Goal: Navigation & Orientation: Find specific page/section

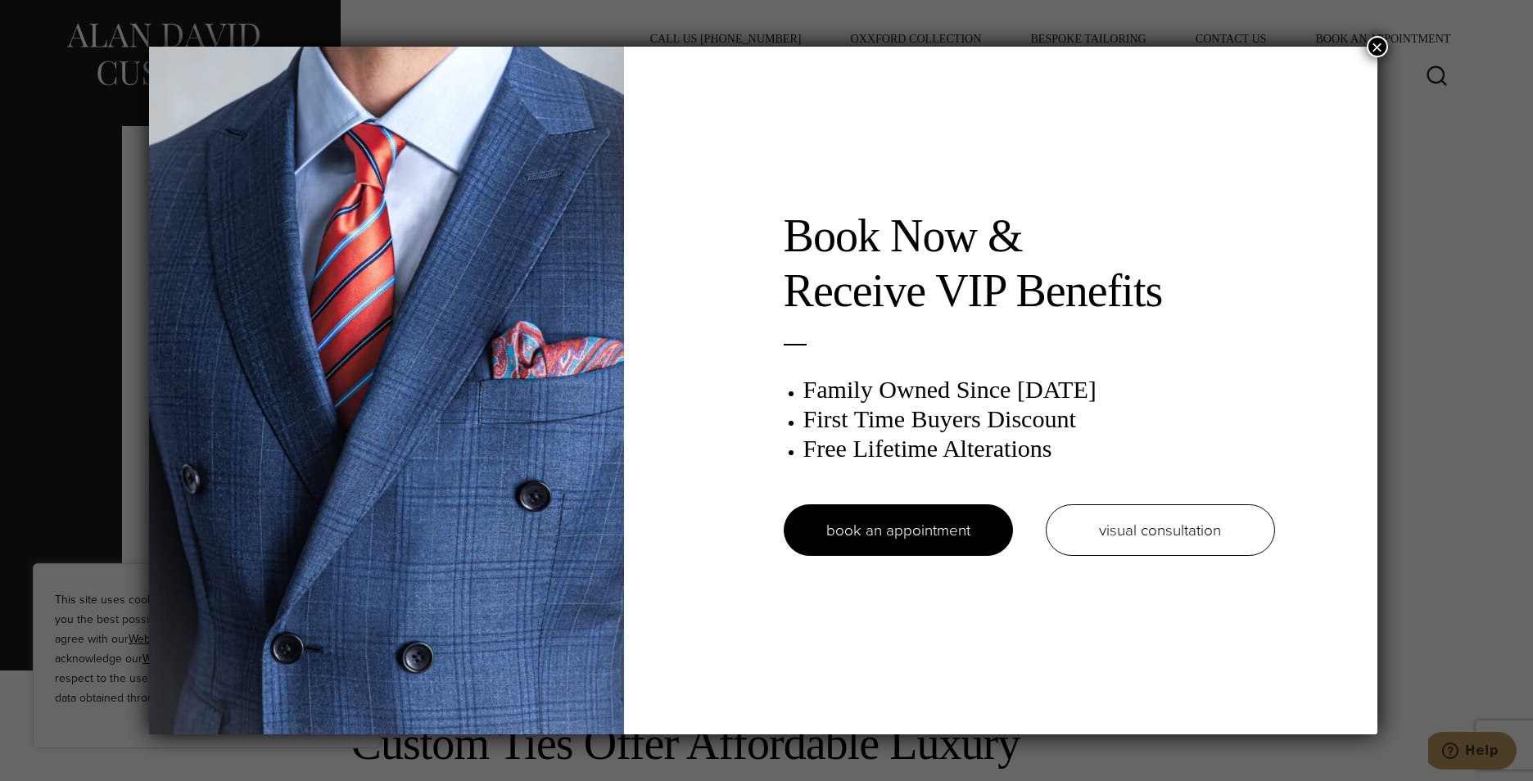
click at [1378, 51] on button "×" at bounding box center [1377, 46] width 21 height 21
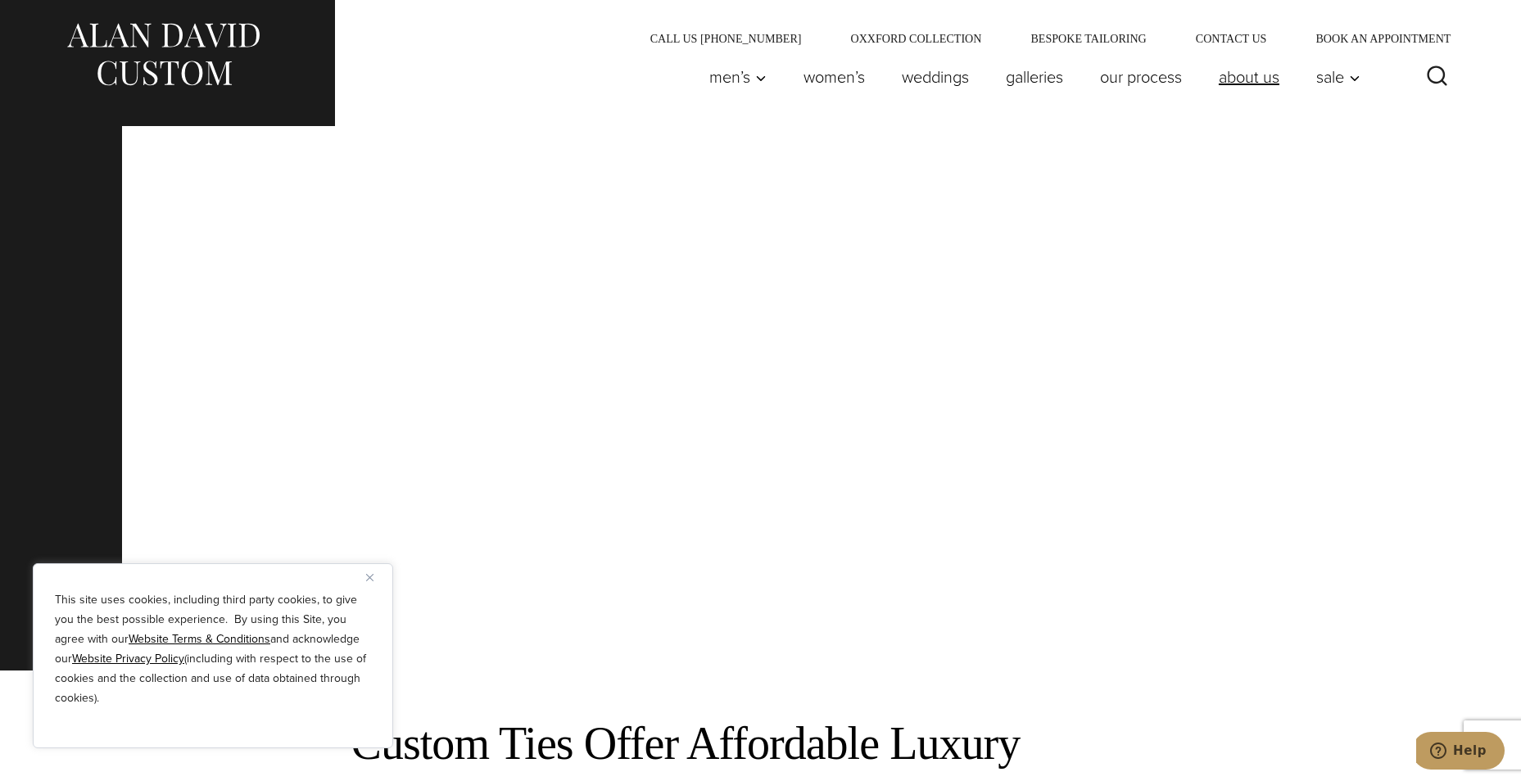
click at [1239, 75] on link "About Us" at bounding box center [1248, 77] width 97 height 33
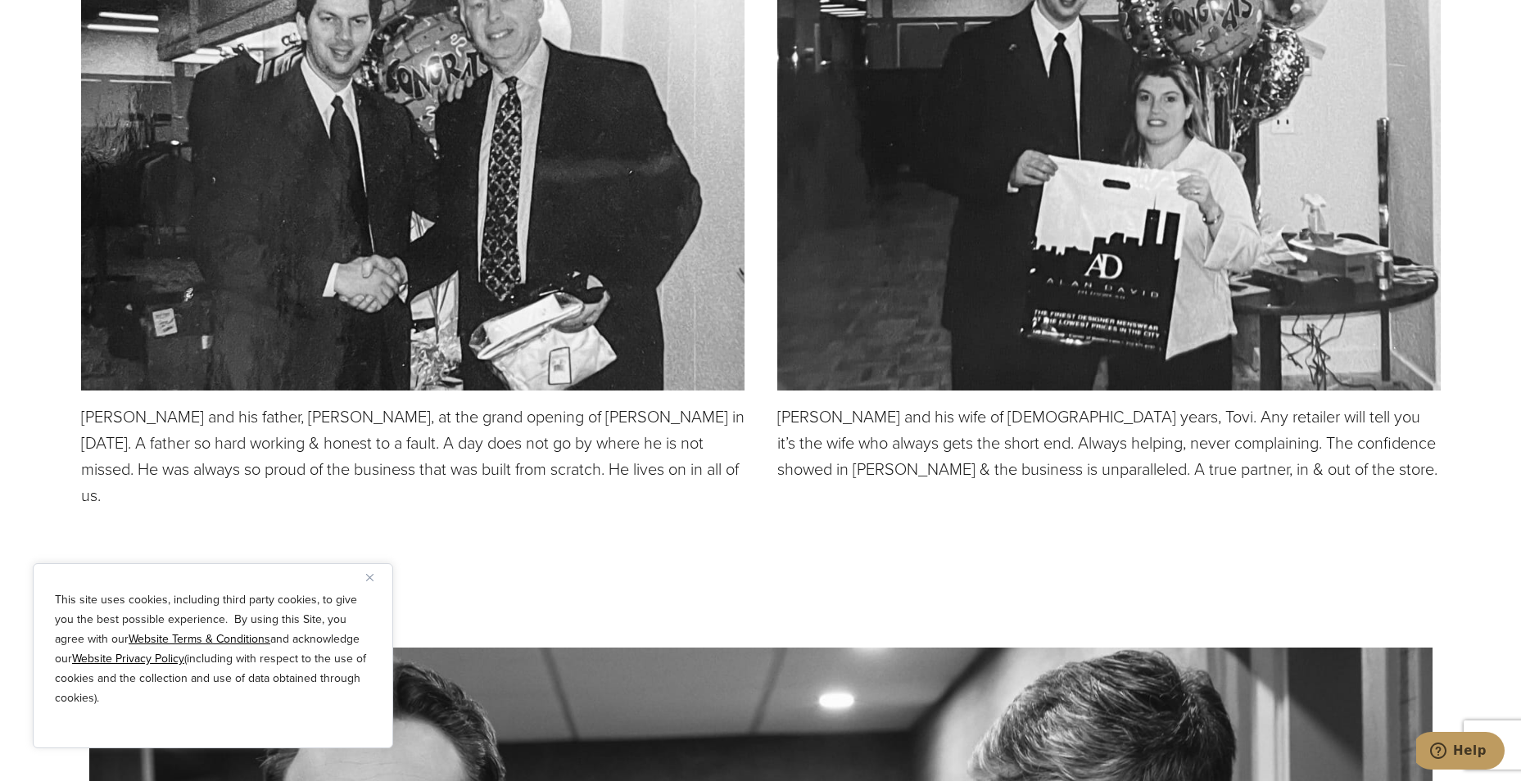
scroll to position [4456, 0]
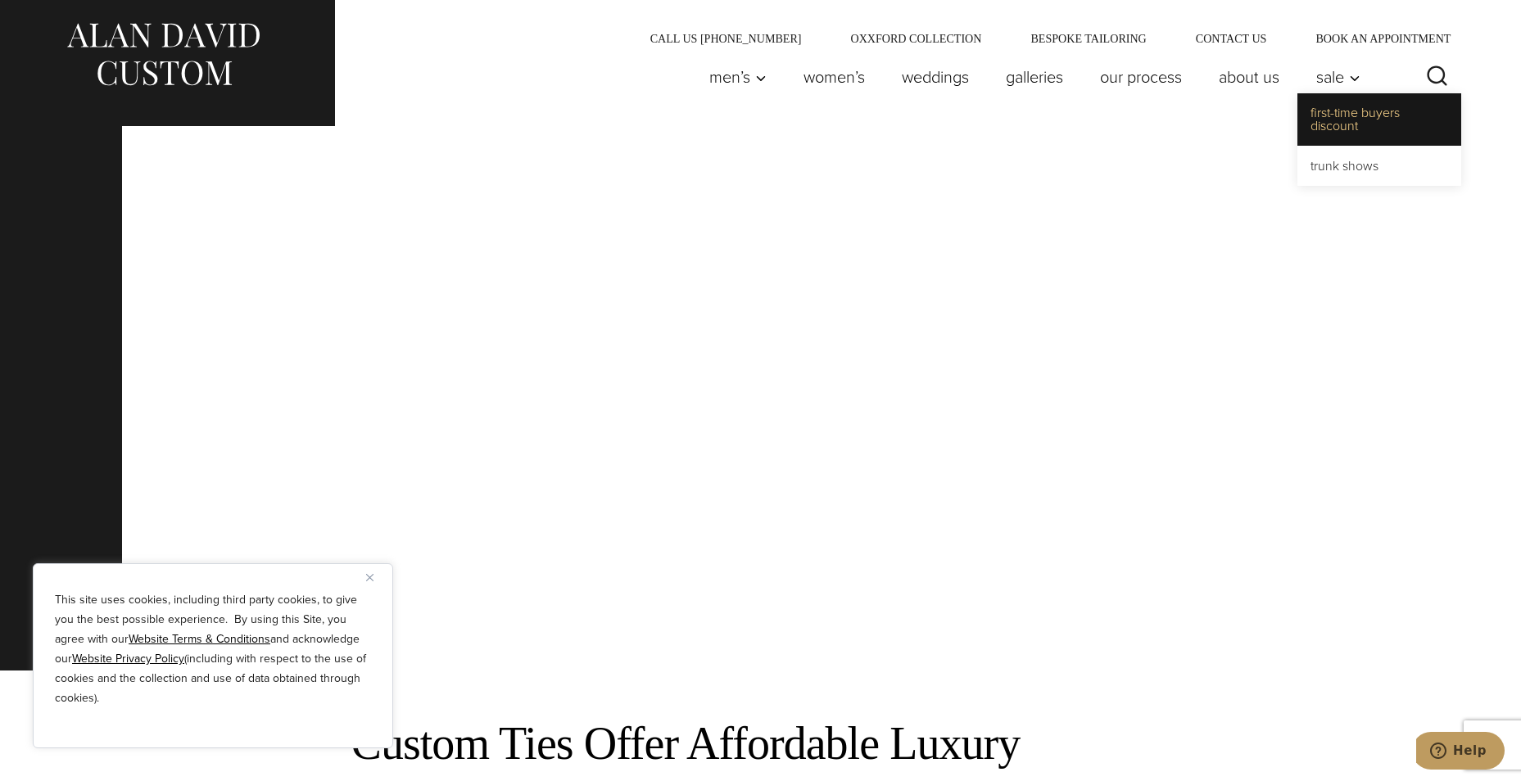
click at [1317, 120] on link "First-Time Buyers Discount" at bounding box center [1380, 119] width 164 height 52
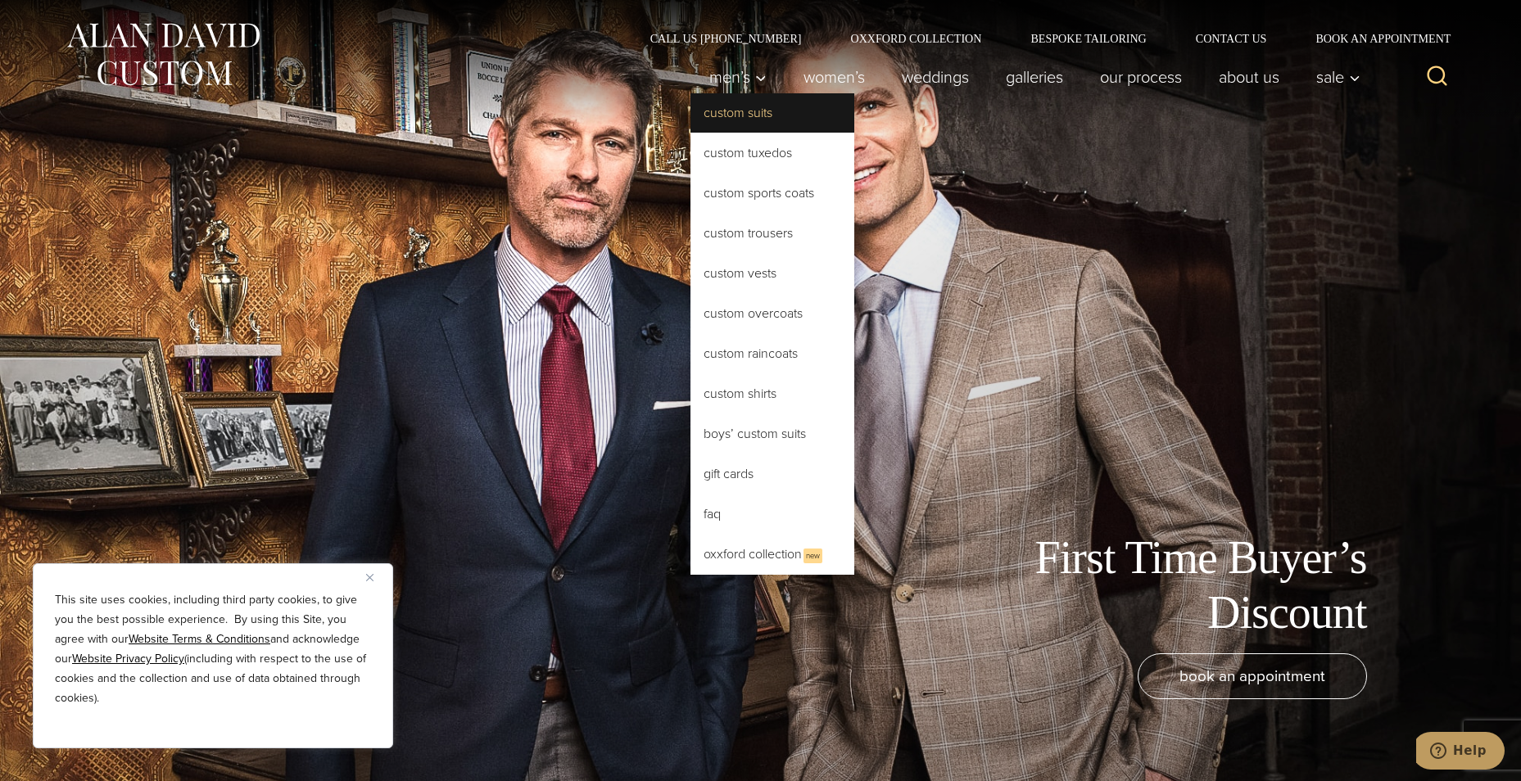
click at [691, 114] on link "Custom Suits" at bounding box center [773, 112] width 164 height 39
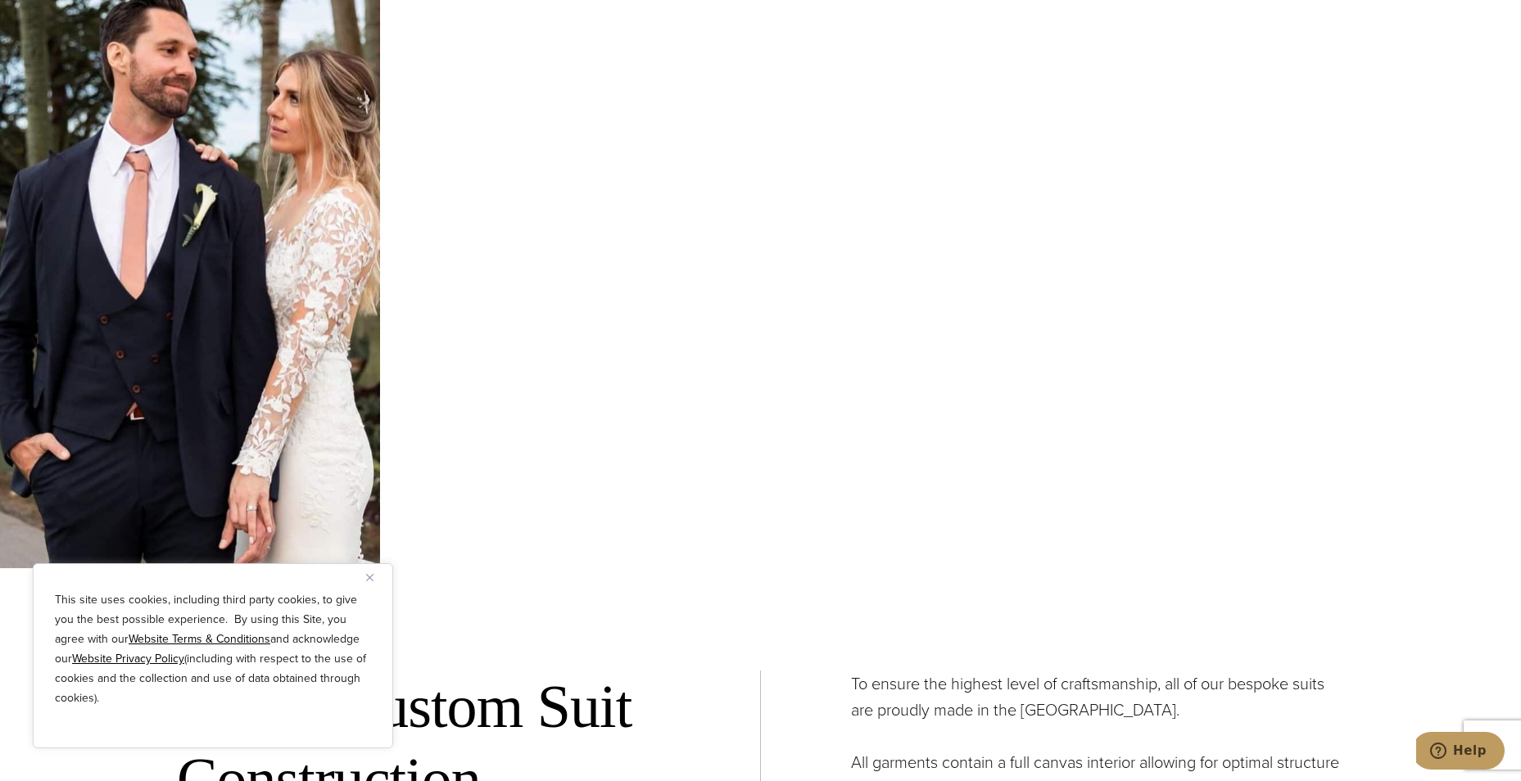
scroll to position [5963, 0]
